Goal: Task Accomplishment & Management: Manage account settings

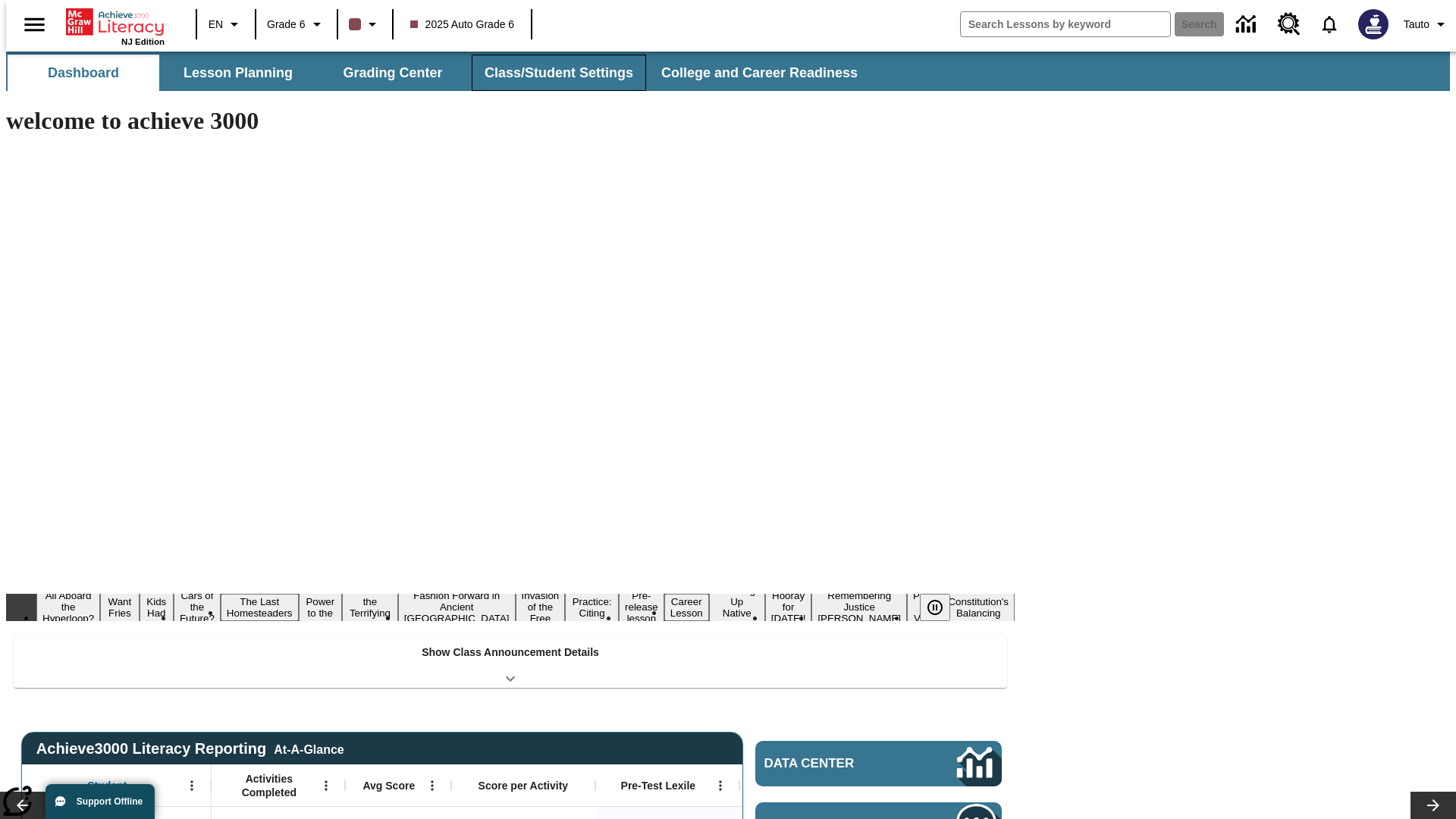
click at [551, 73] on button "Class/Student Settings" at bounding box center [558, 73] width 175 height 36
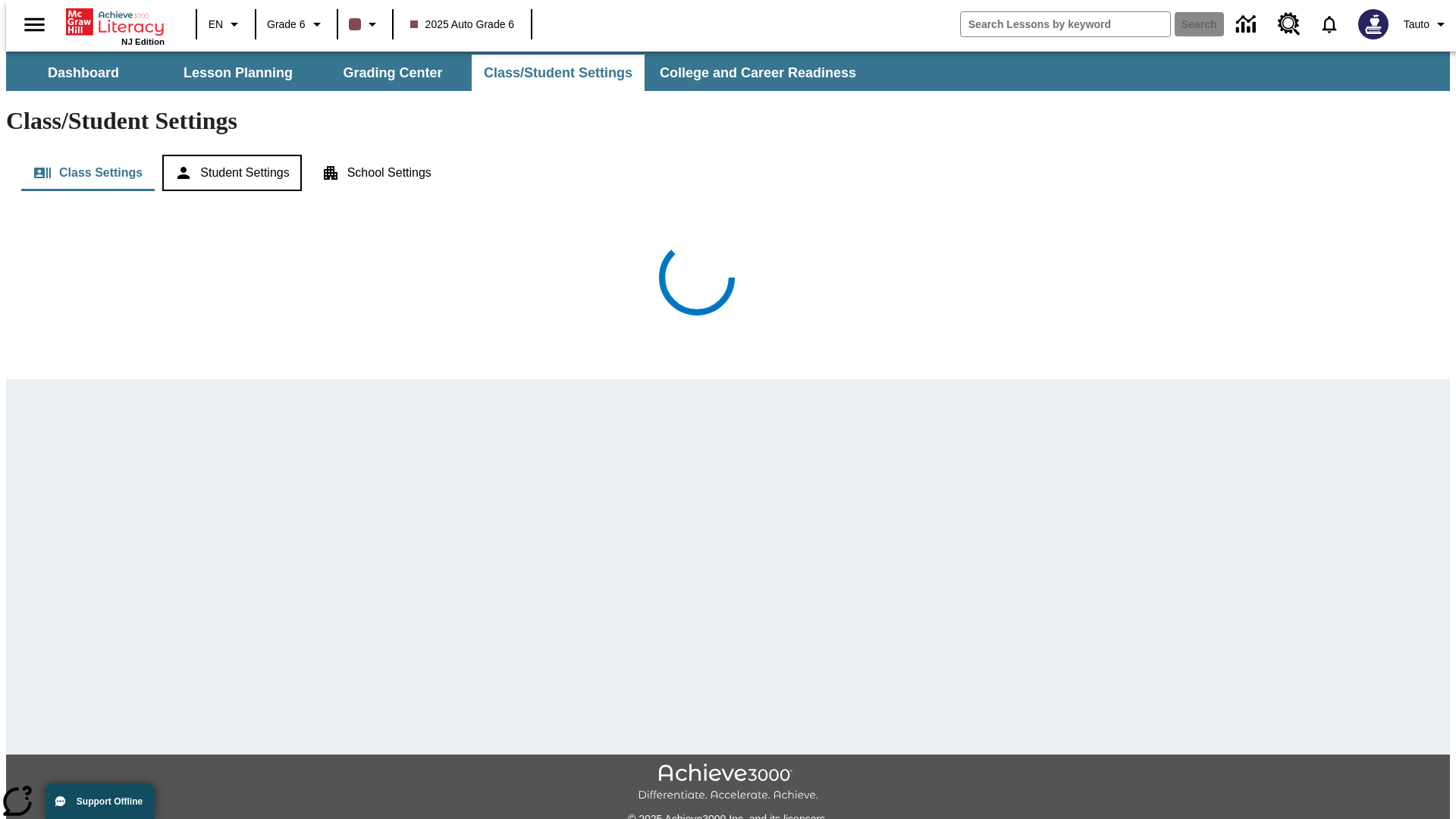
click at [228, 155] on button "Student Settings" at bounding box center [232, 173] width 139 height 36
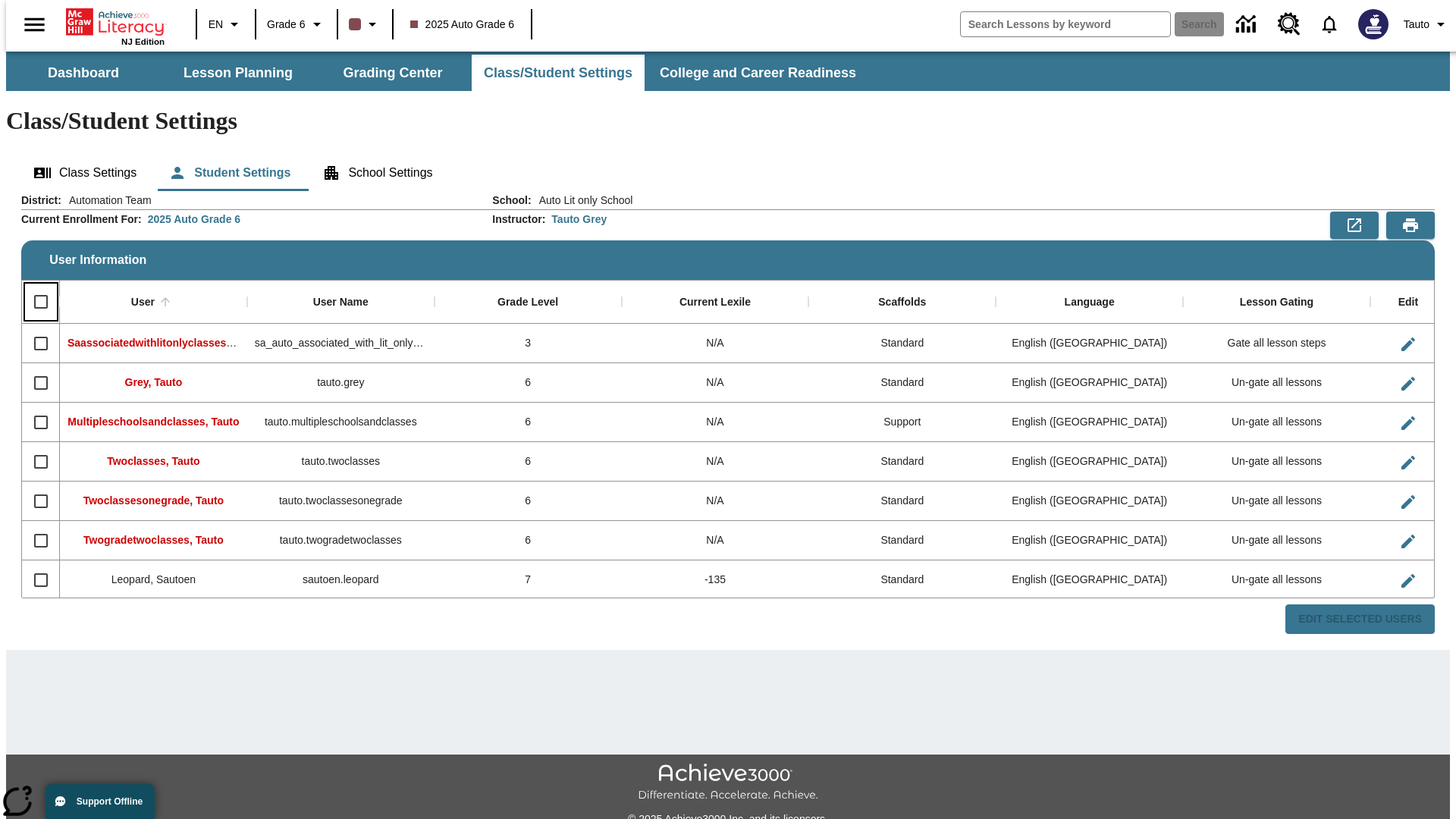
click at [34, 286] on input "Select all rows" at bounding box center [41, 302] width 32 height 32
checkbox input "true"
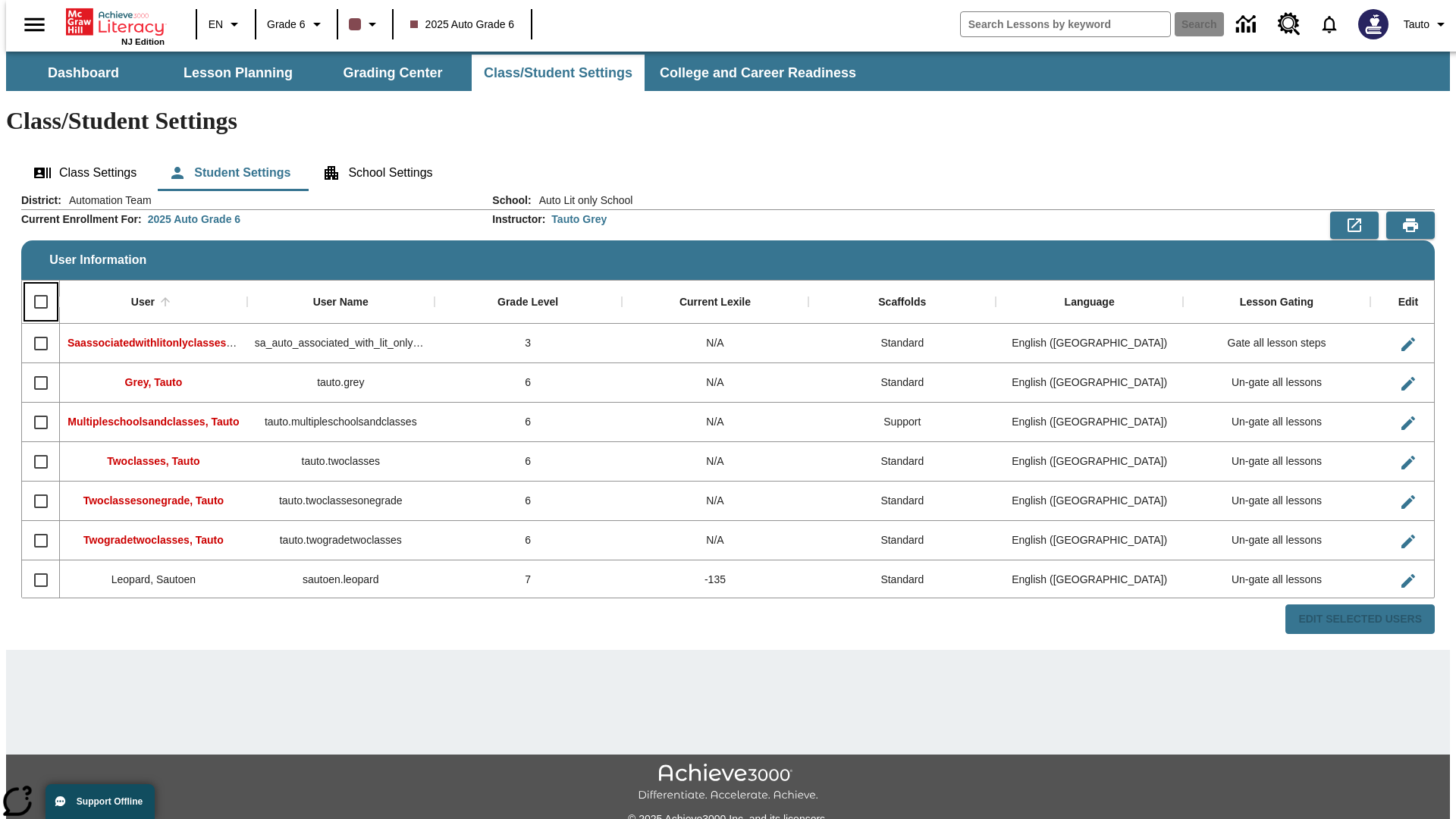
checkbox input "true"
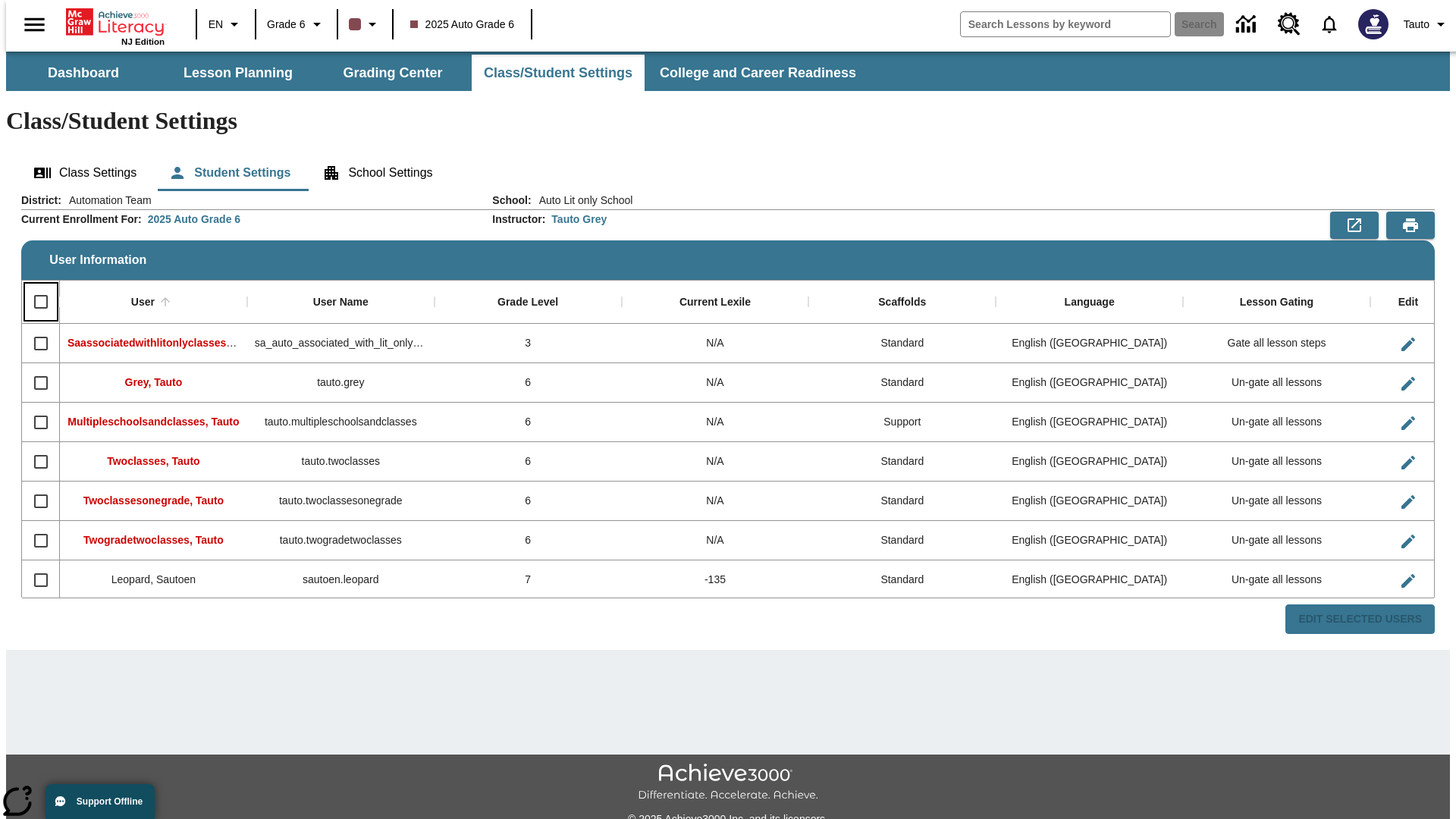
checkbox input "true"
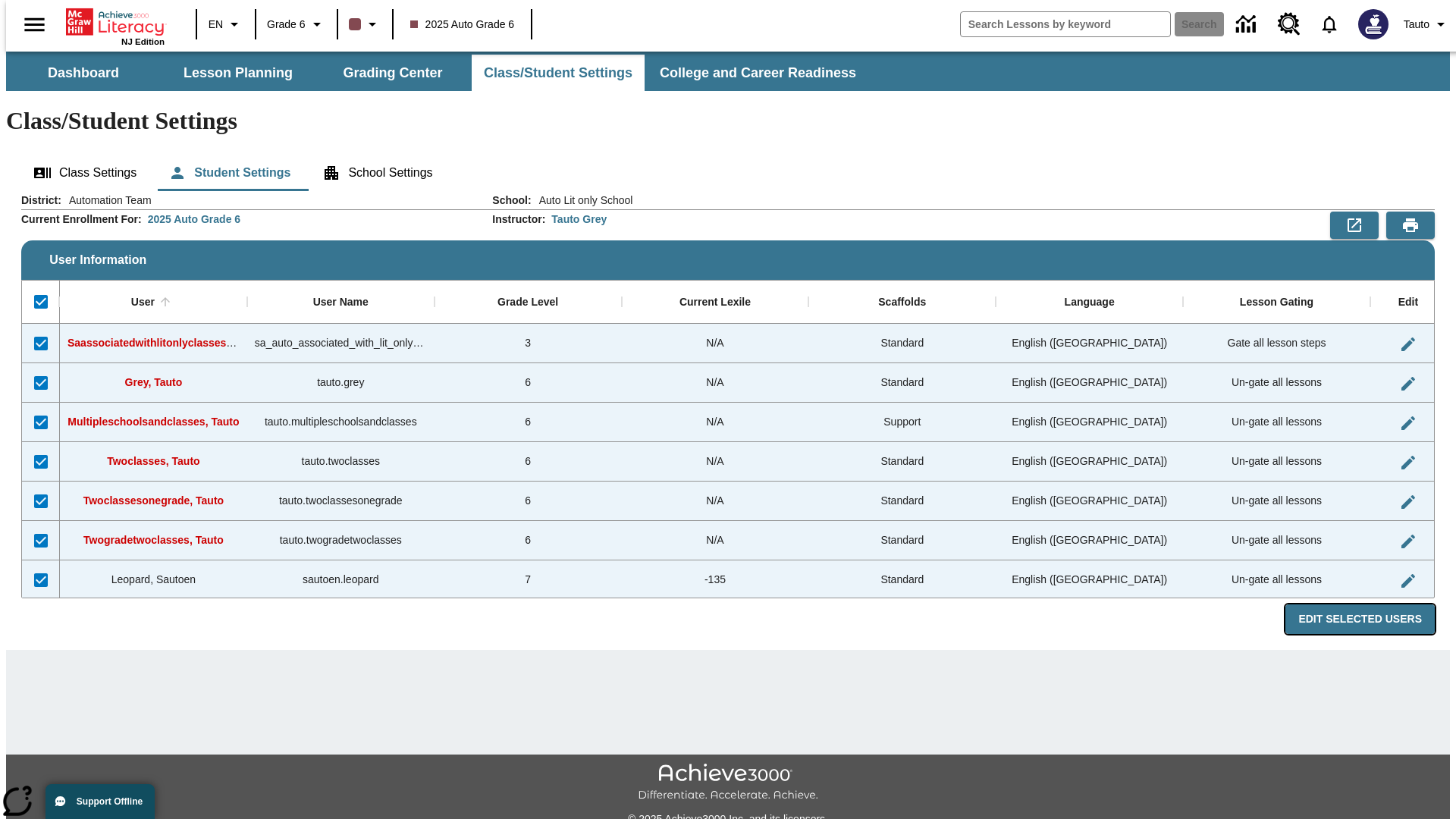
click at [1372, 605] on button "Edit Selected Users" at bounding box center [1360, 620] width 150 height 30
